Goal: Navigation & Orientation: Find specific page/section

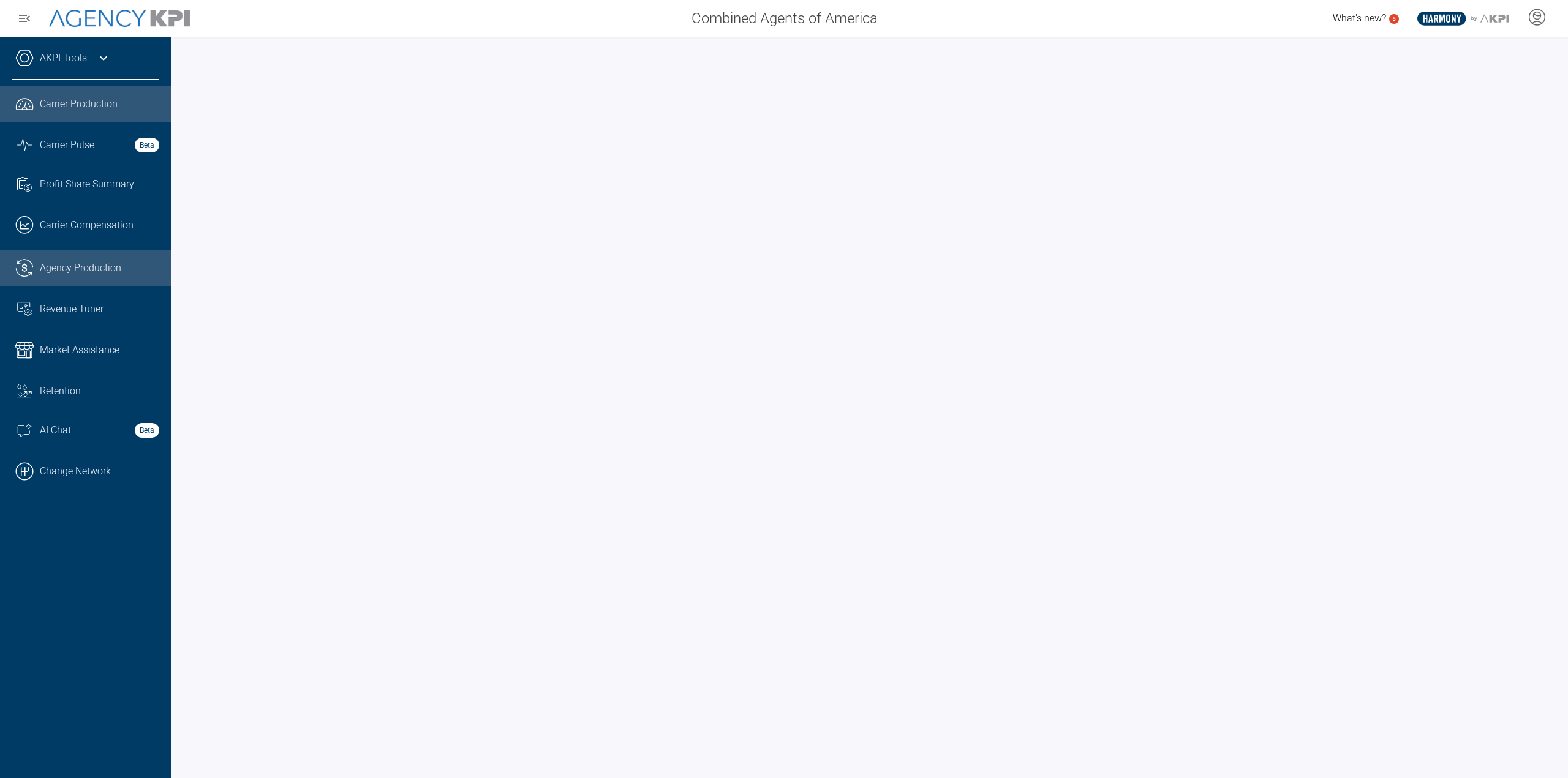
click at [74, 270] on span "Agency Production" at bounding box center [80, 268] width 81 height 15
click at [98, 483] on link ".cls-1{fill:none;stroke:#000;stroke-linecap:round;stroke-linejoin:round;stroke-…" at bounding box center [85, 471] width 172 height 37
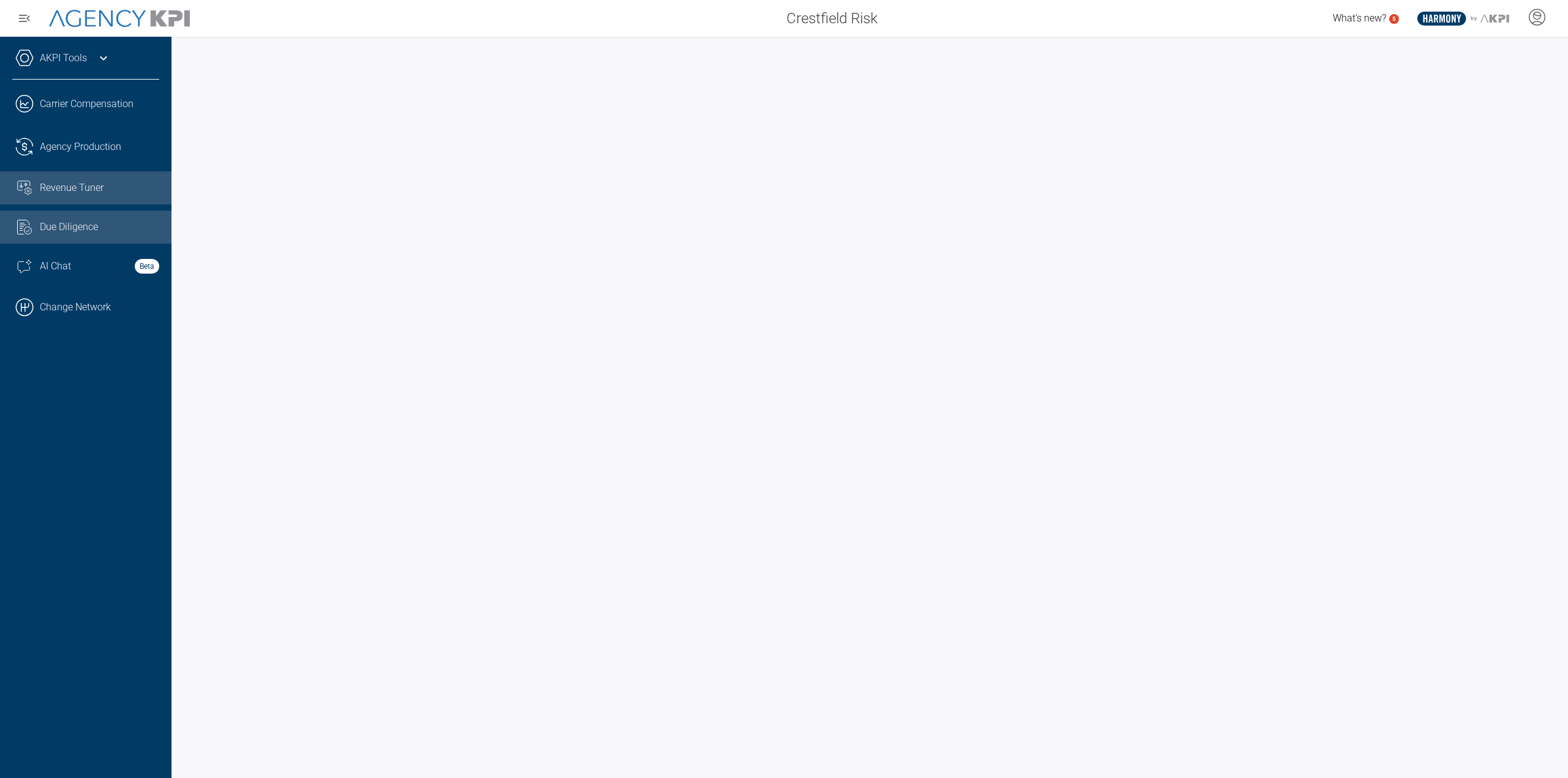
drag, startPoint x: 82, startPoint y: 153, endPoint x: 137, endPoint y: 181, distance: 61.7
click at [82, 152] on span "Agency Production" at bounding box center [80, 146] width 81 height 15
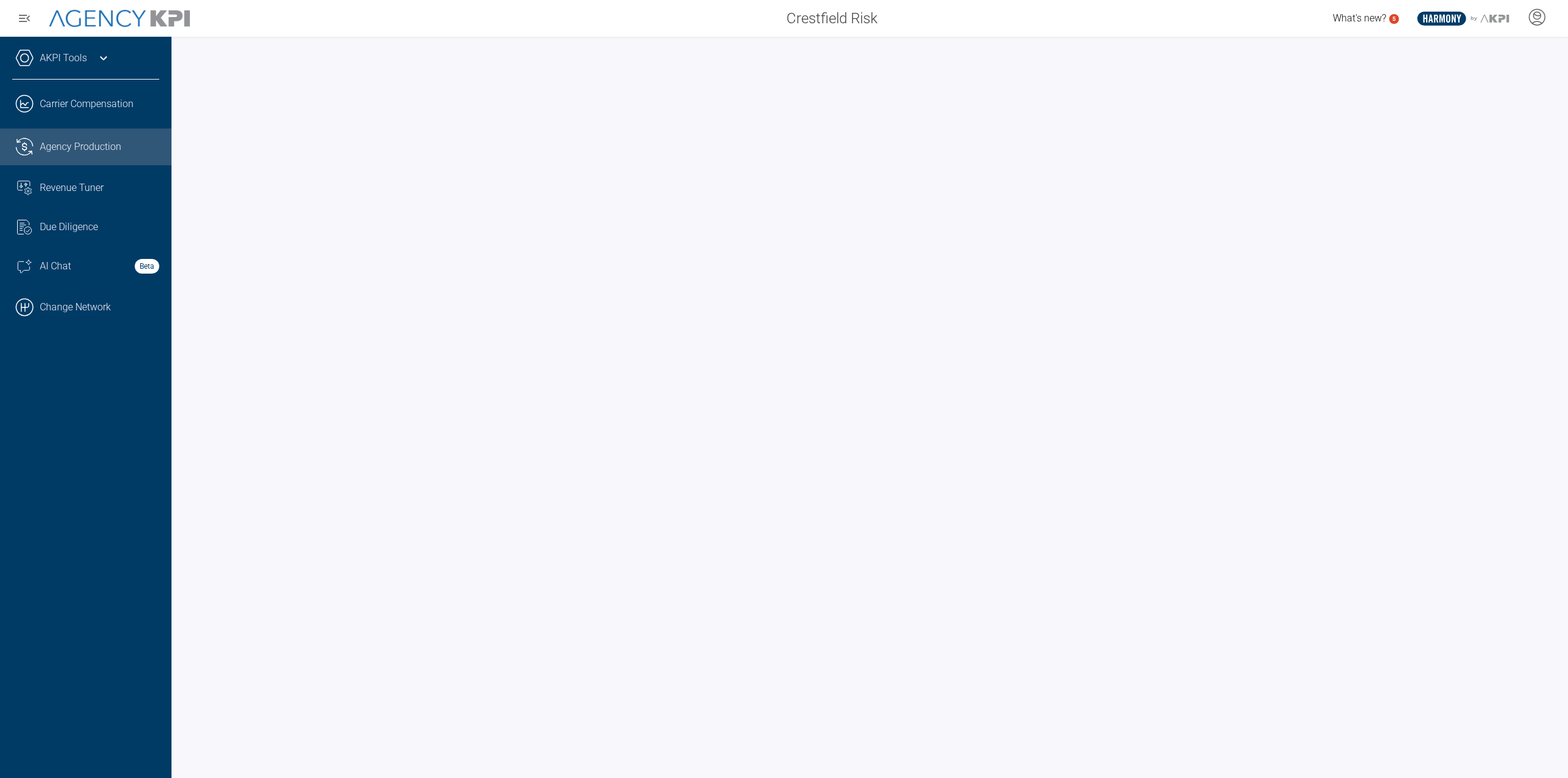
drag, startPoint x: 33, startPoint y: 308, endPoint x: 212, endPoint y: 246, distance: 189.4
click at [33, 308] on link ".cls-1{fill:none;stroke:#000;stroke-linecap:round;stroke-linejoin:round;stroke-…" at bounding box center [85, 307] width 172 height 37
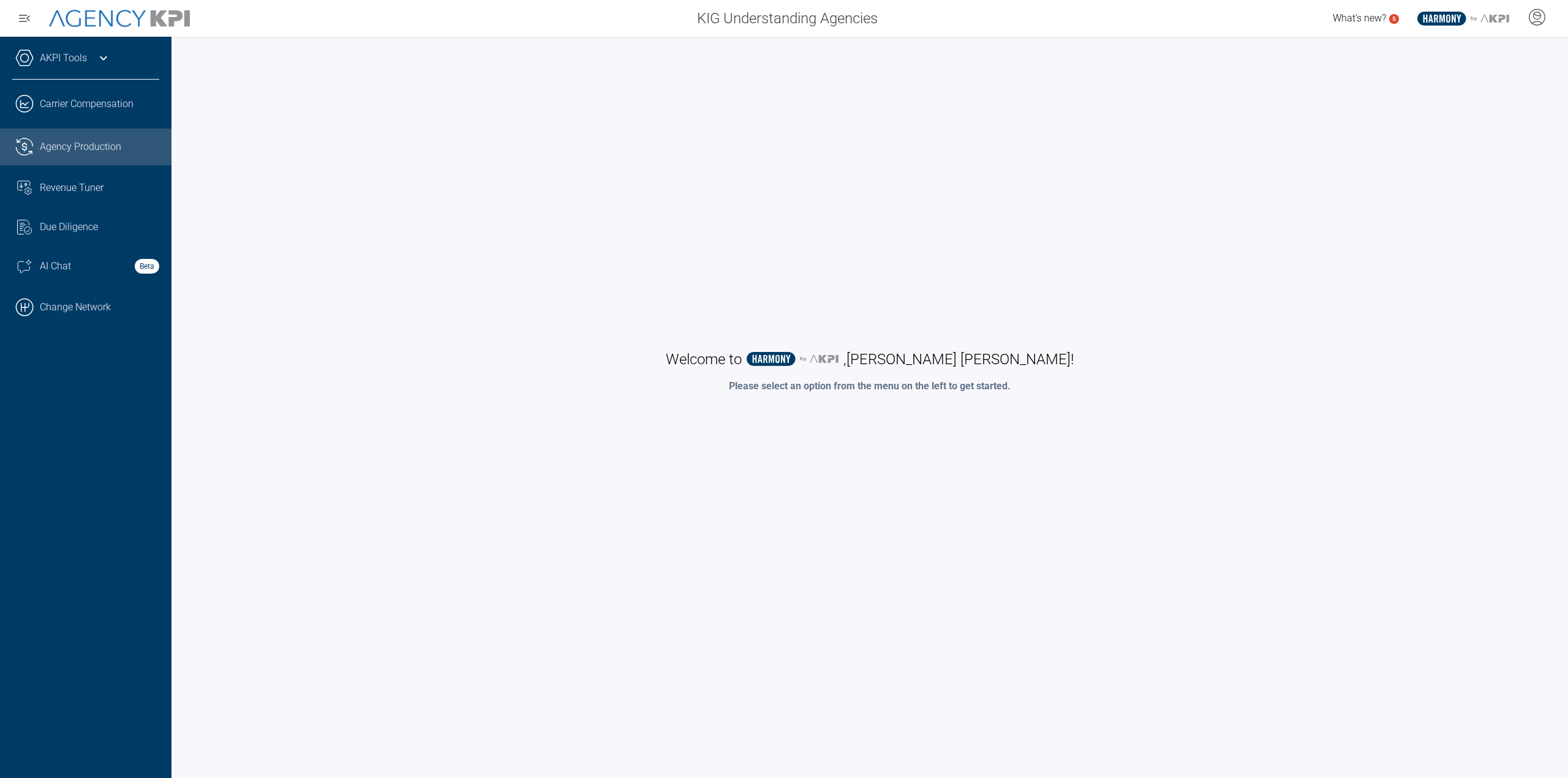
click at [80, 143] on div "Agency Production" at bounding box center [100, 146] width 120 height 15
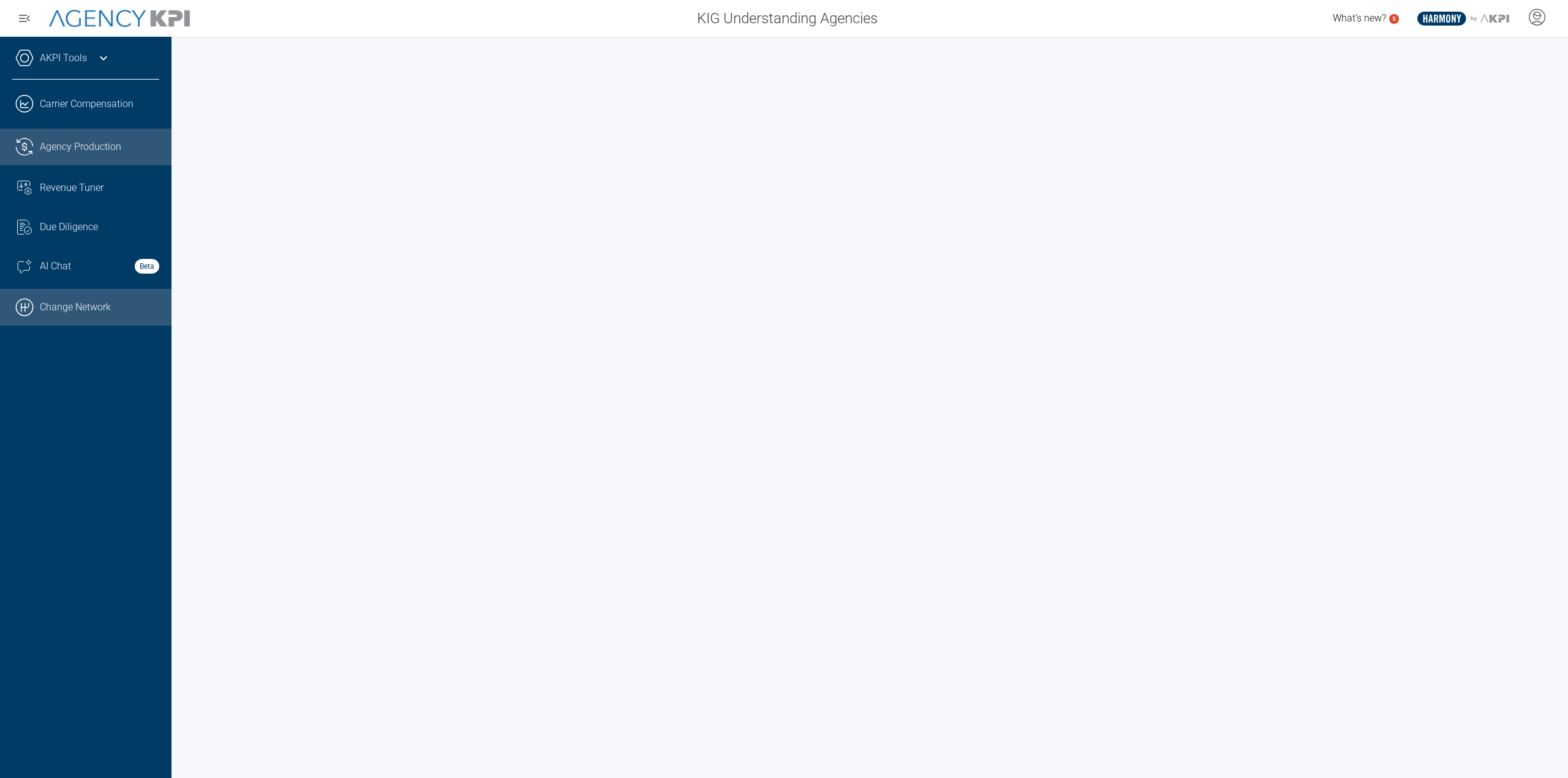
click at [63, 310] on link ".cls-1{fill:none;stroke:#000;stroke-linecap:round;stroke-linejoin:round;stroke-…" at bounding box center [85, 307] width 172 height 37
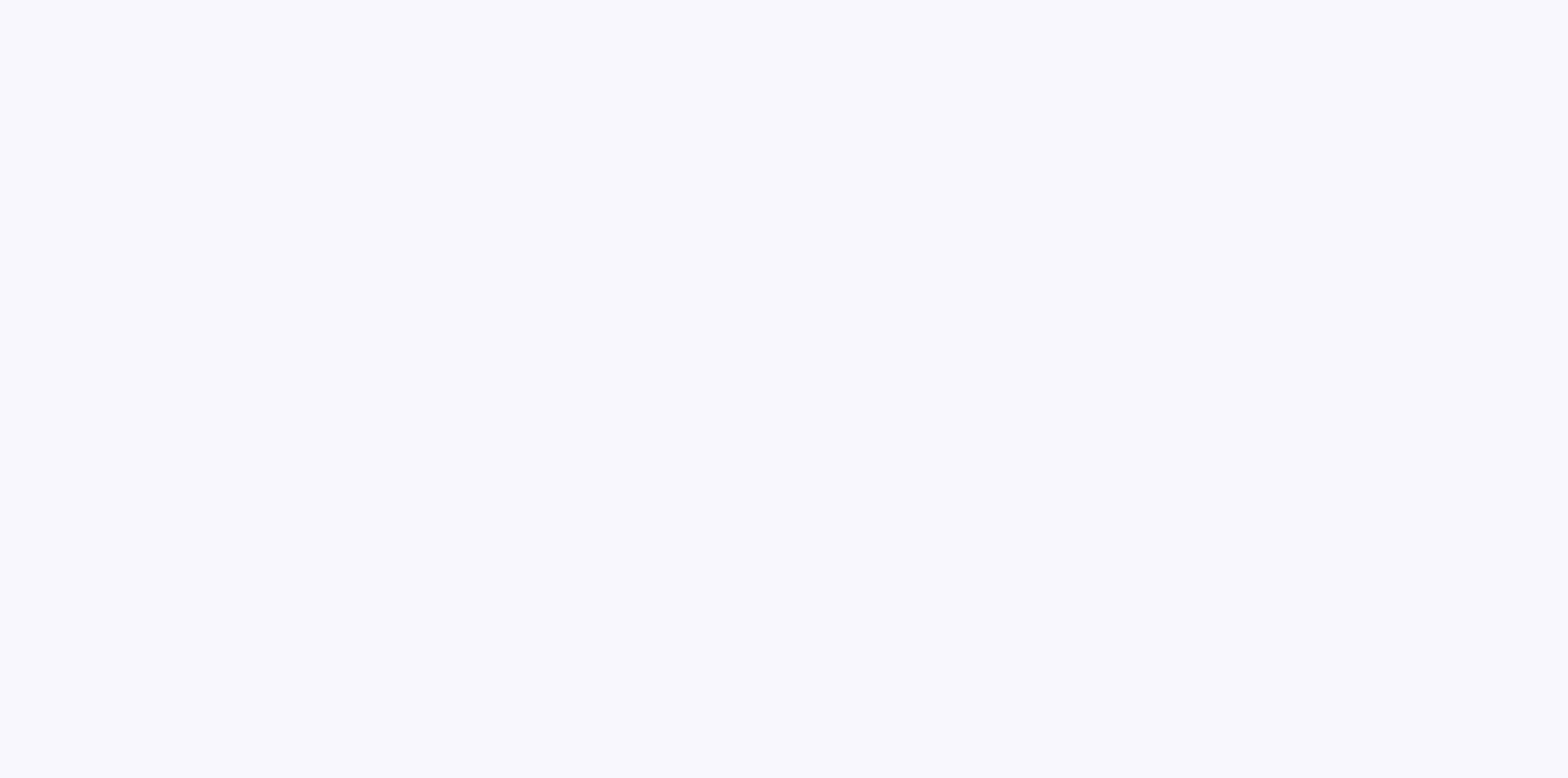
click at [839, 0] on html at bounding box center [784, 0] width 1568 height 0
